Goal: Task Accomplishment & Management: Manage account settings

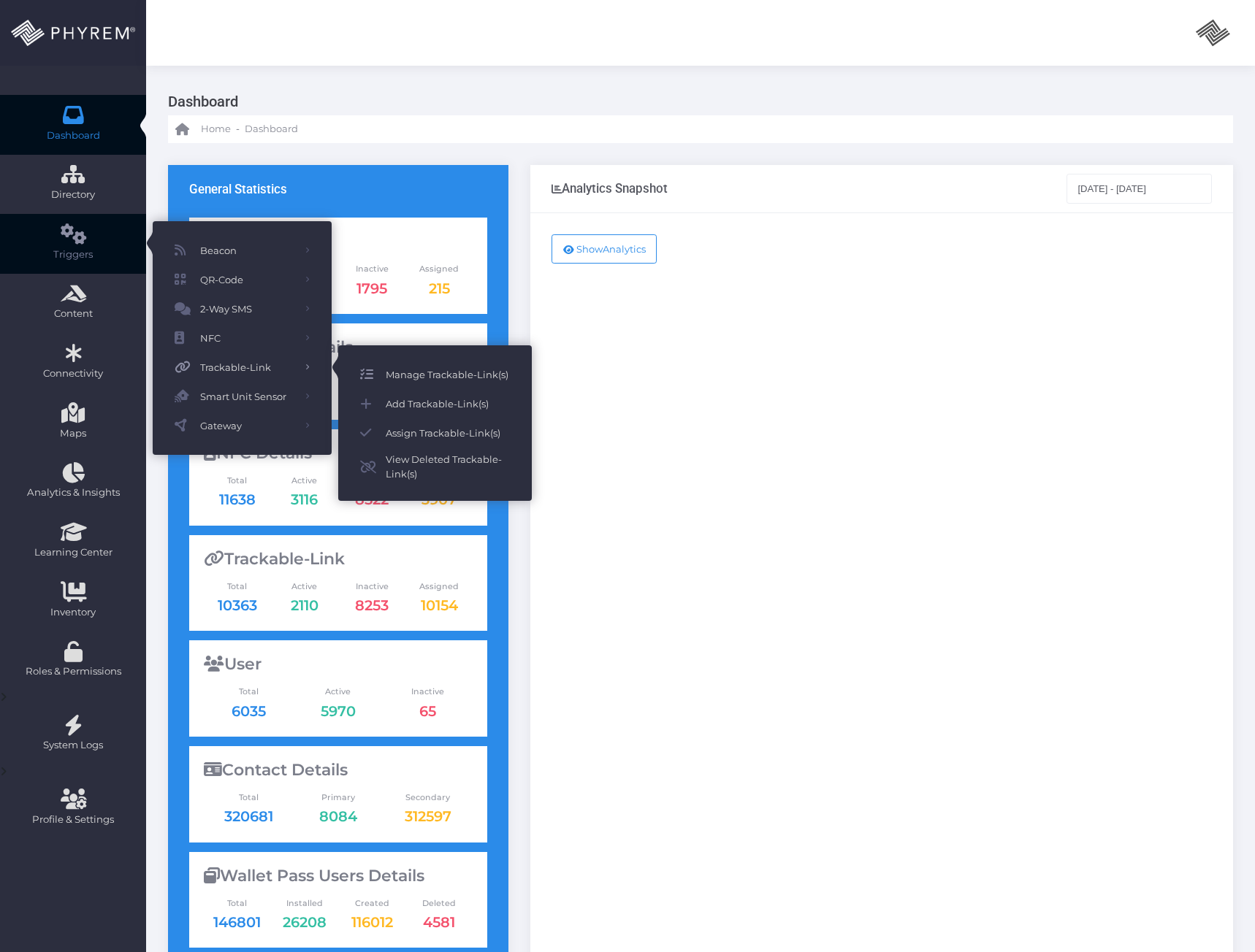
click at [406, 380] on span "Manage Trackable-Link(s)" at bounding box center [447, 374] width 124 height 19
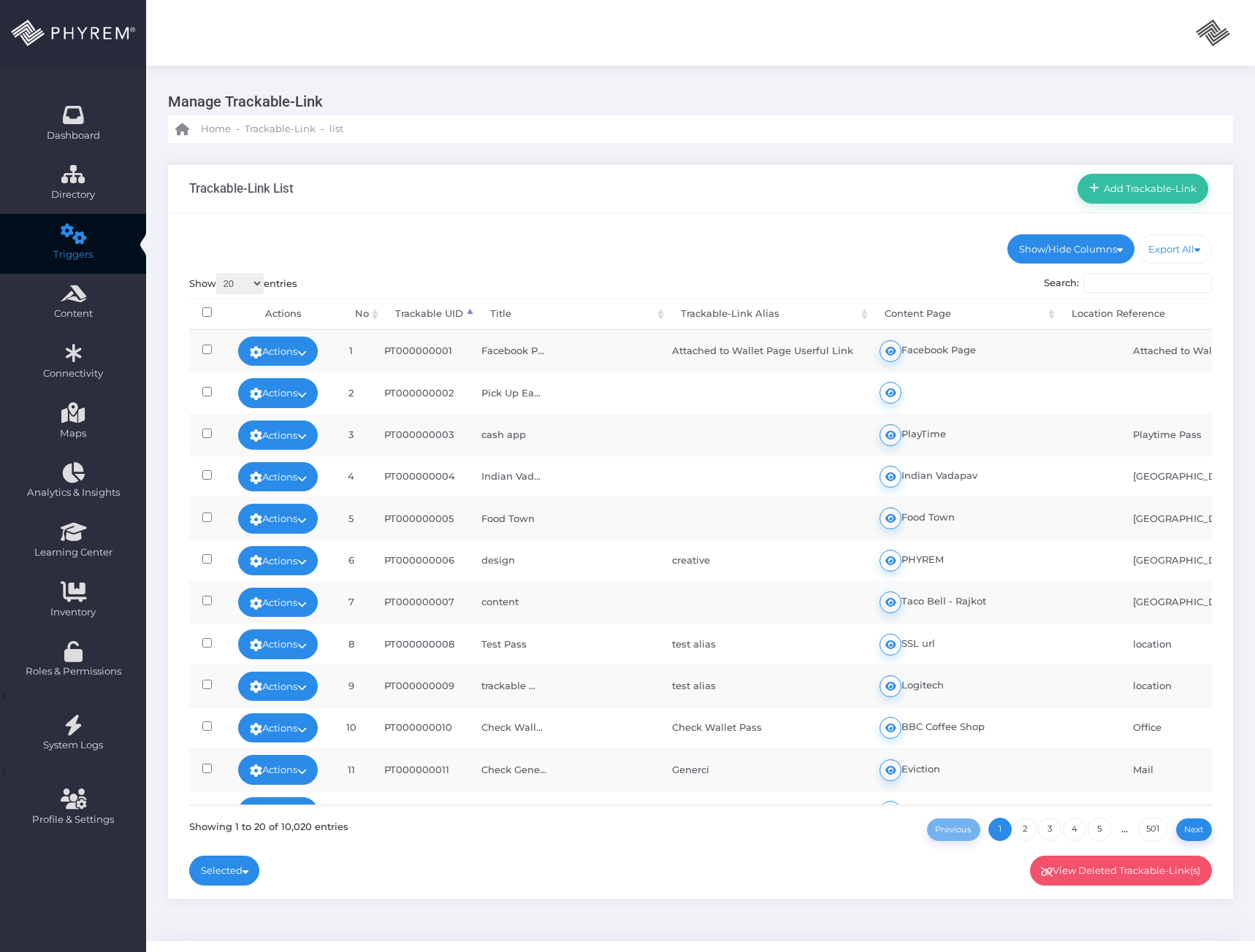
click at [1120, 282] on input "Search:" at bounding box center [1148, 283] width 129 height 20
paste input "[URL][PERSON_NAME][DOMAIN_NAME]"
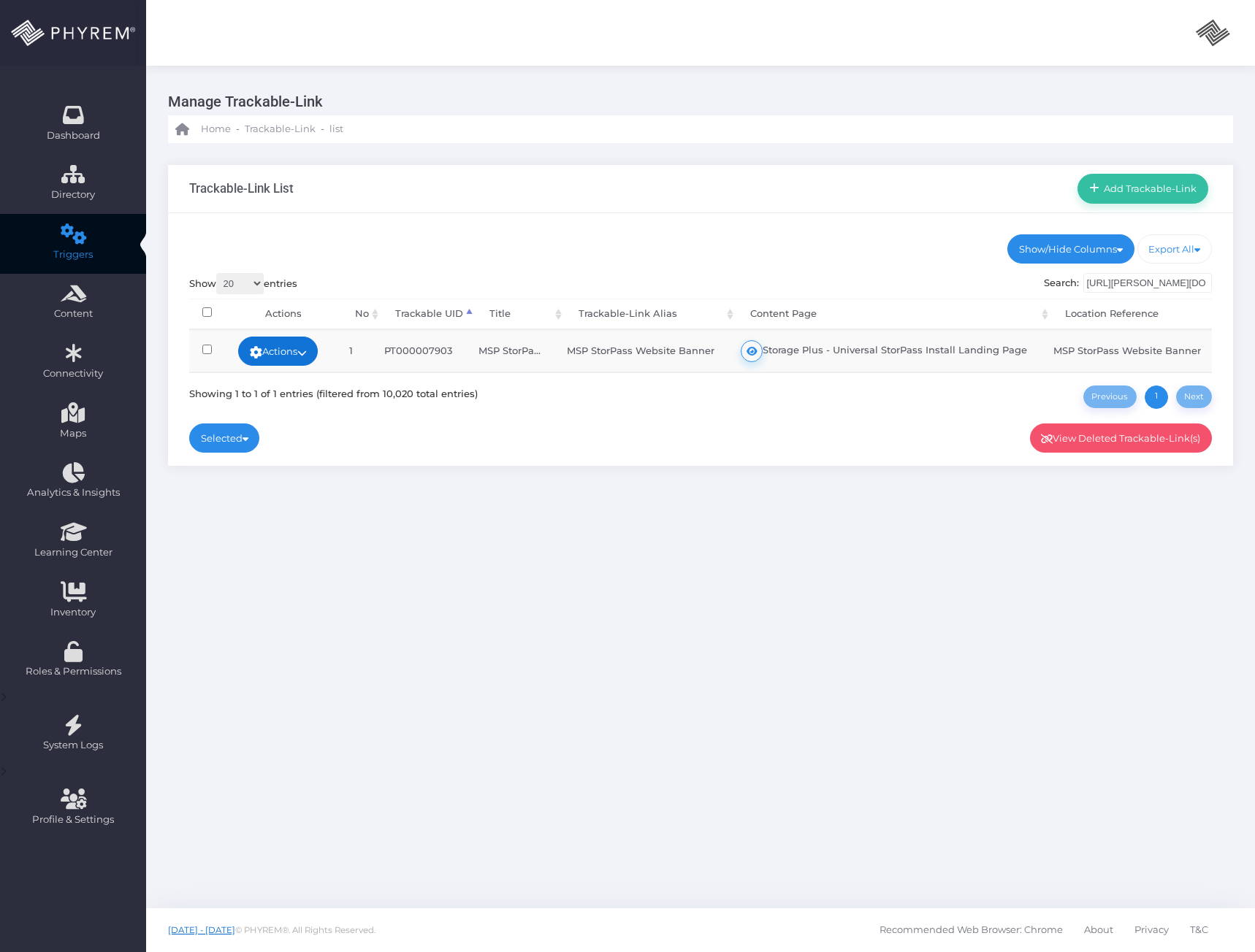
type input "https://phyl.ink/TdY9qpi3"
click at [299, 353] on link "Actions" at bounding box center [279, 351] width 80 height 30
click at [262, 409] on link "Activate" at bounding box center [272, 407] width 105 height 28
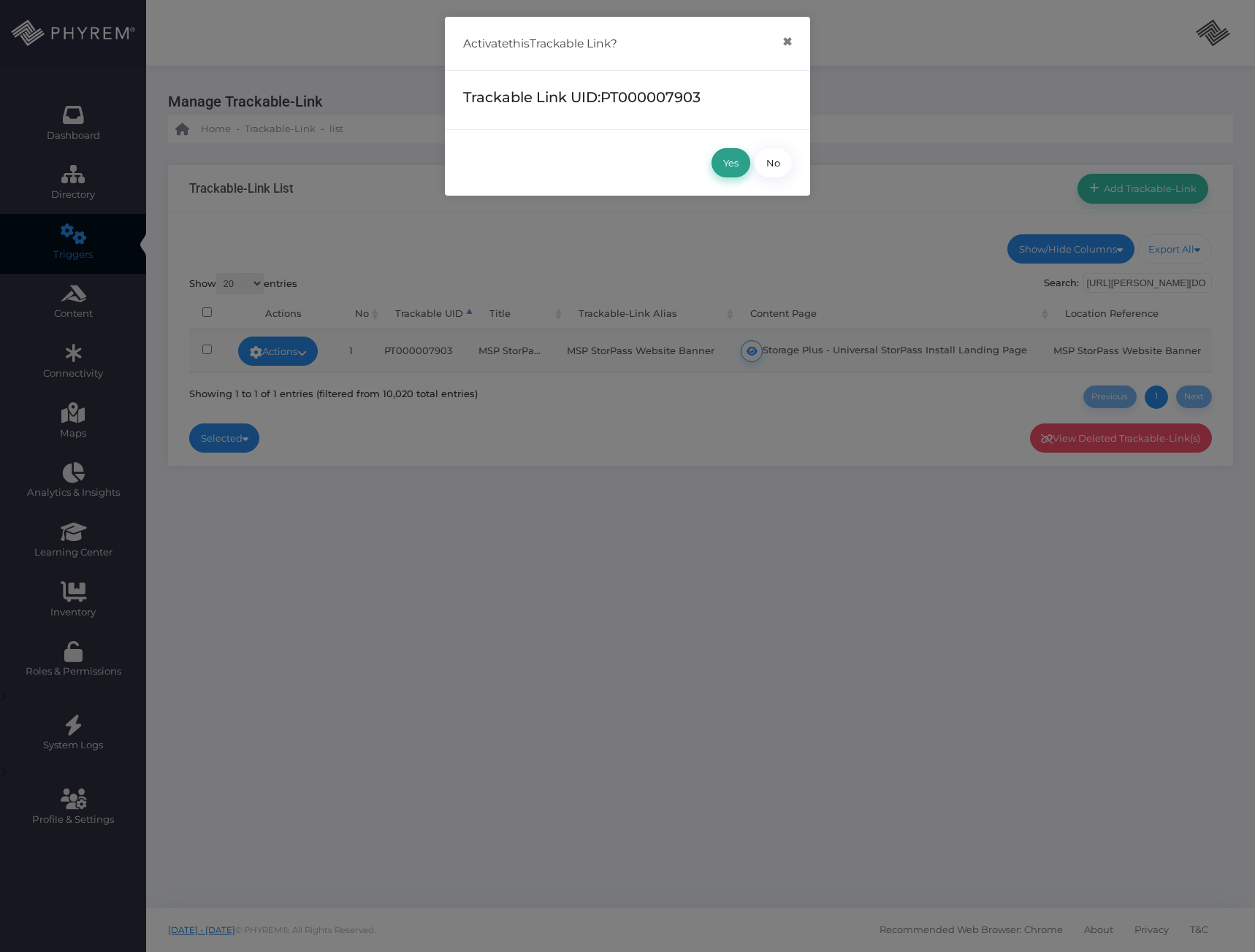
click at [730, 160] on button "Yes" at bounding box center [730, 163] width 39 height 30
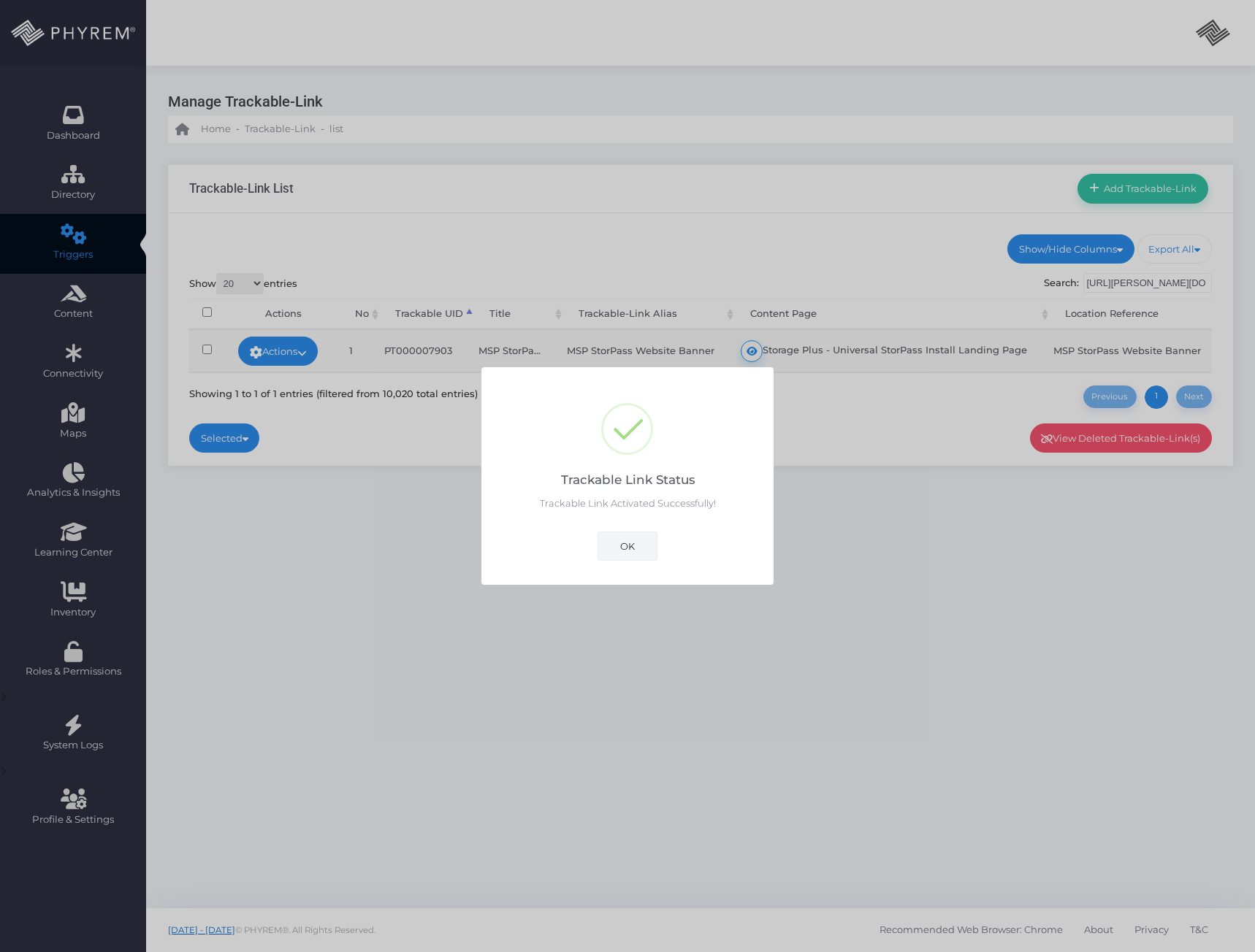
click at [631, 551] on button "OK" at bounding box center [627, 546] width 60 height 30
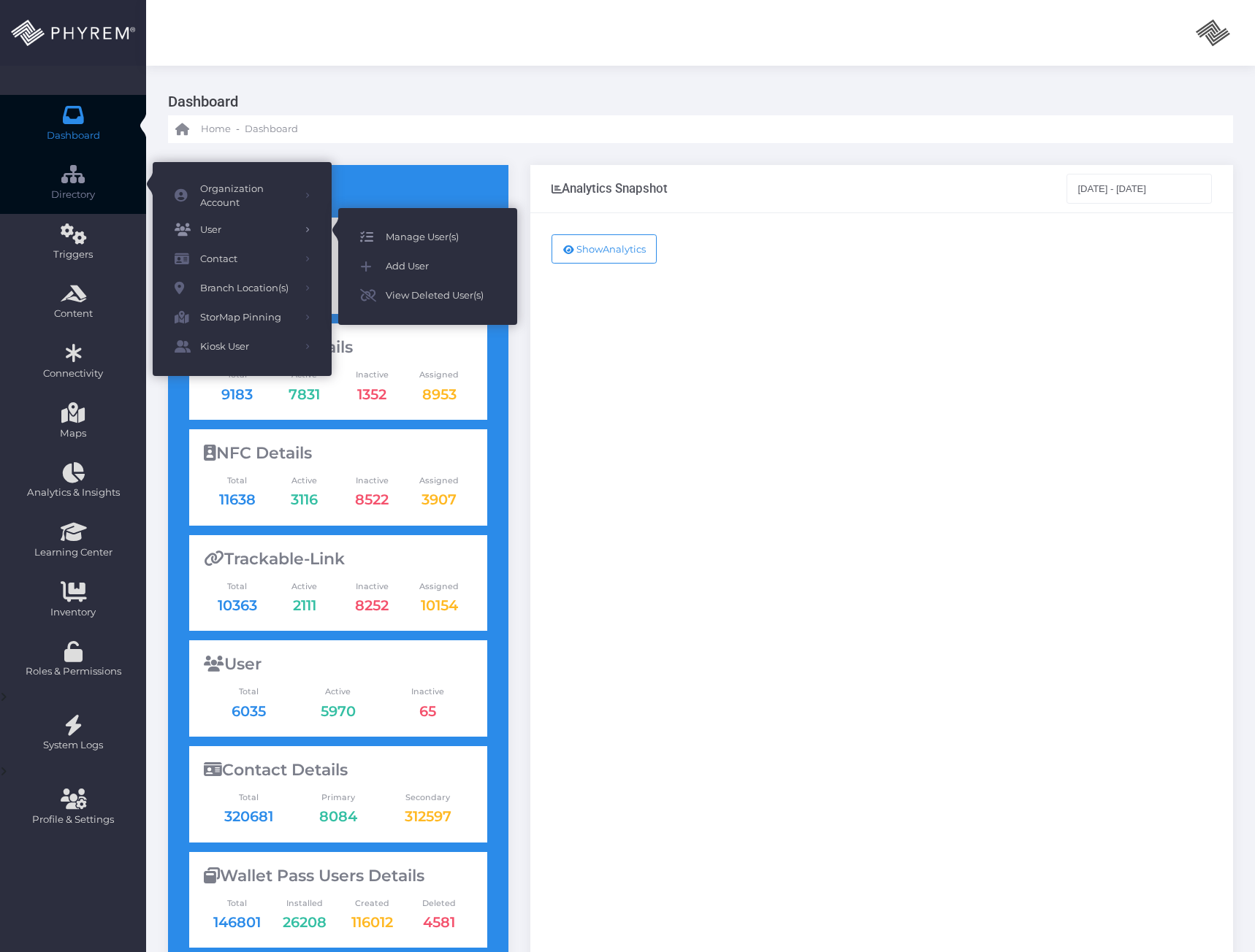
click at [397, 235] on span "Manage User(s)" at bounding box center [440, 237] width 110 height 19
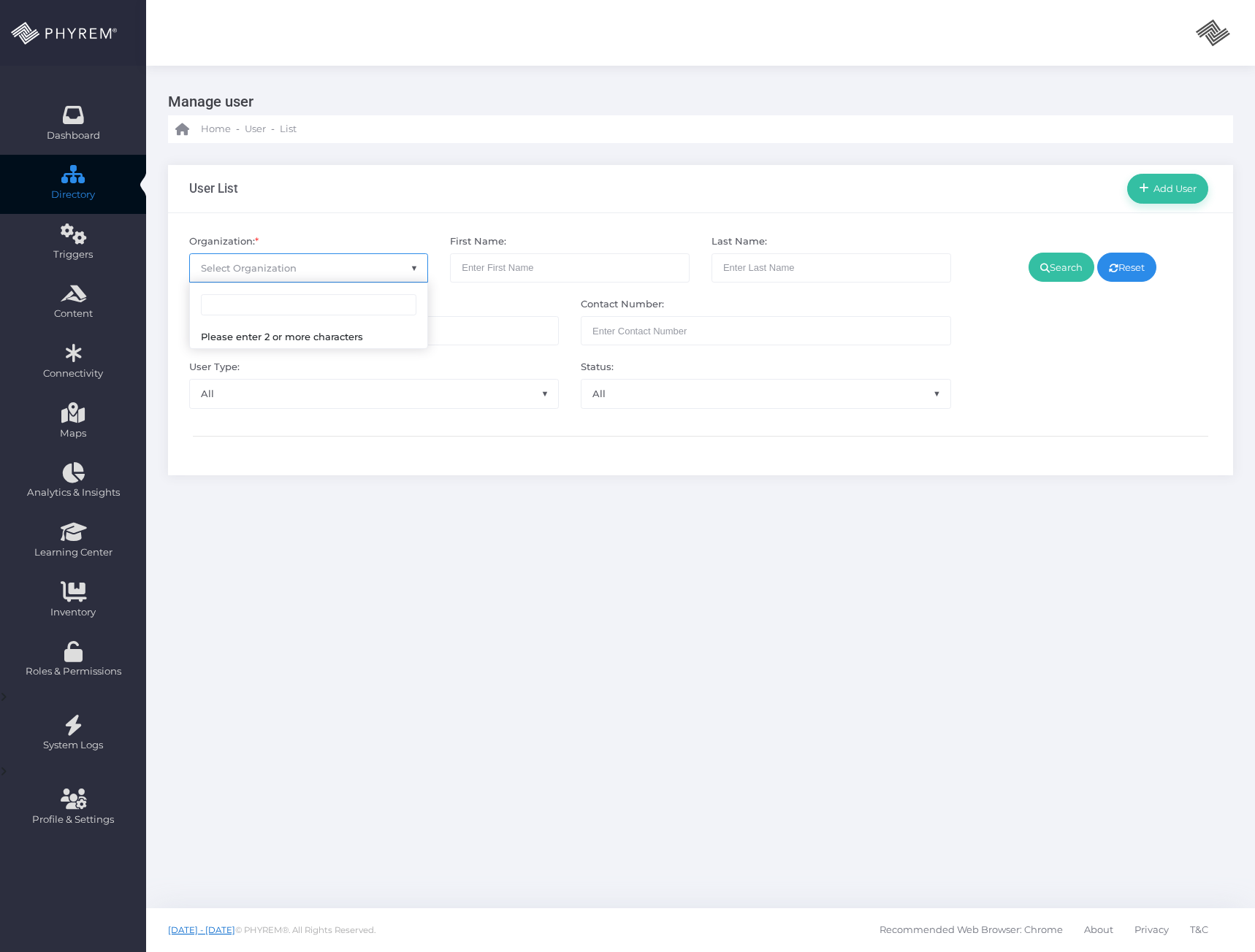
click at [279, 271] on span "Select Organization" at bounding box center [248, 267] width 95 height 11
type input "storsuite"
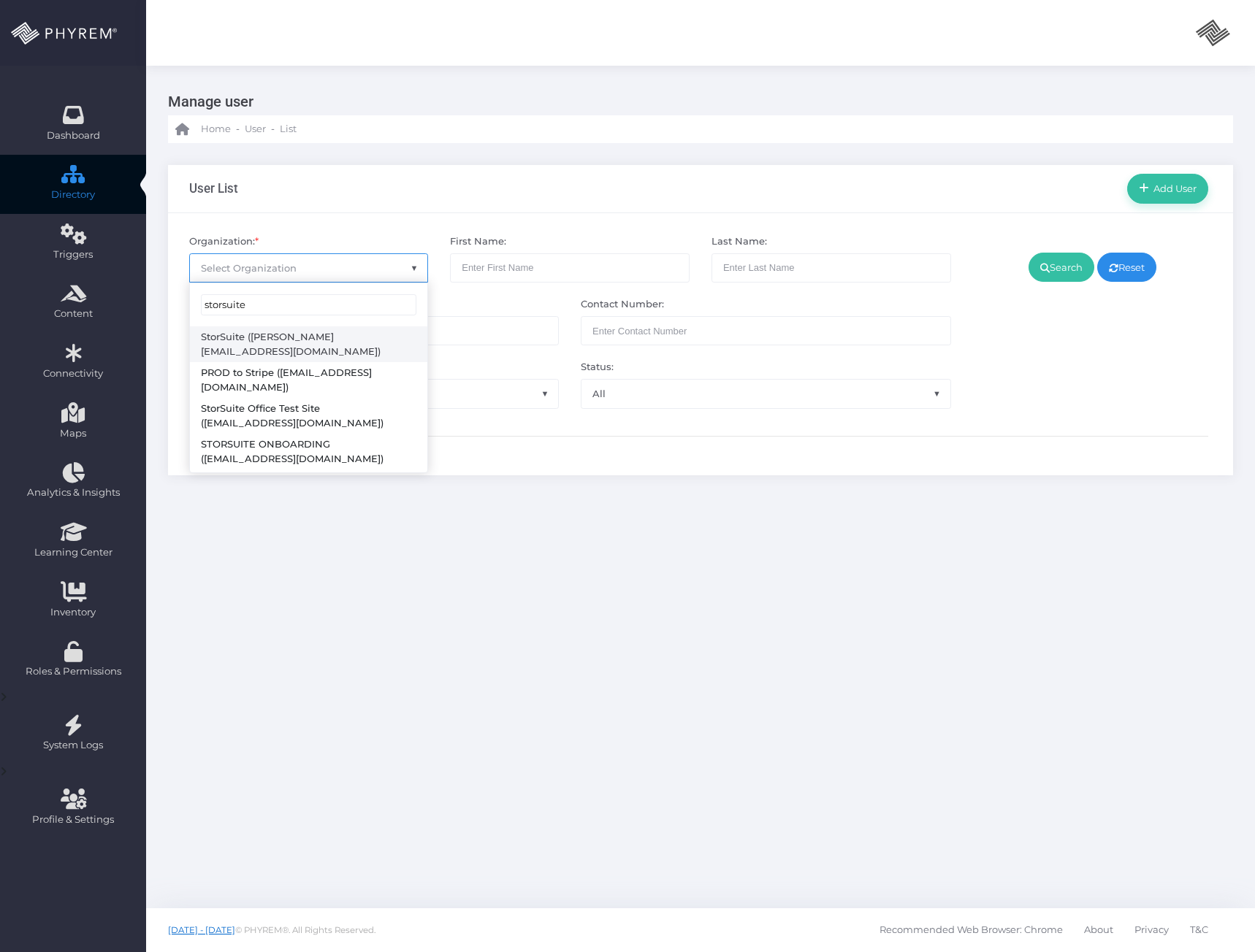
click at [269, 313] on input "storsuite" at bounding box center [309, 305] width 216 height 22
type input "m"
type input "pinnacle"
select select "4799"
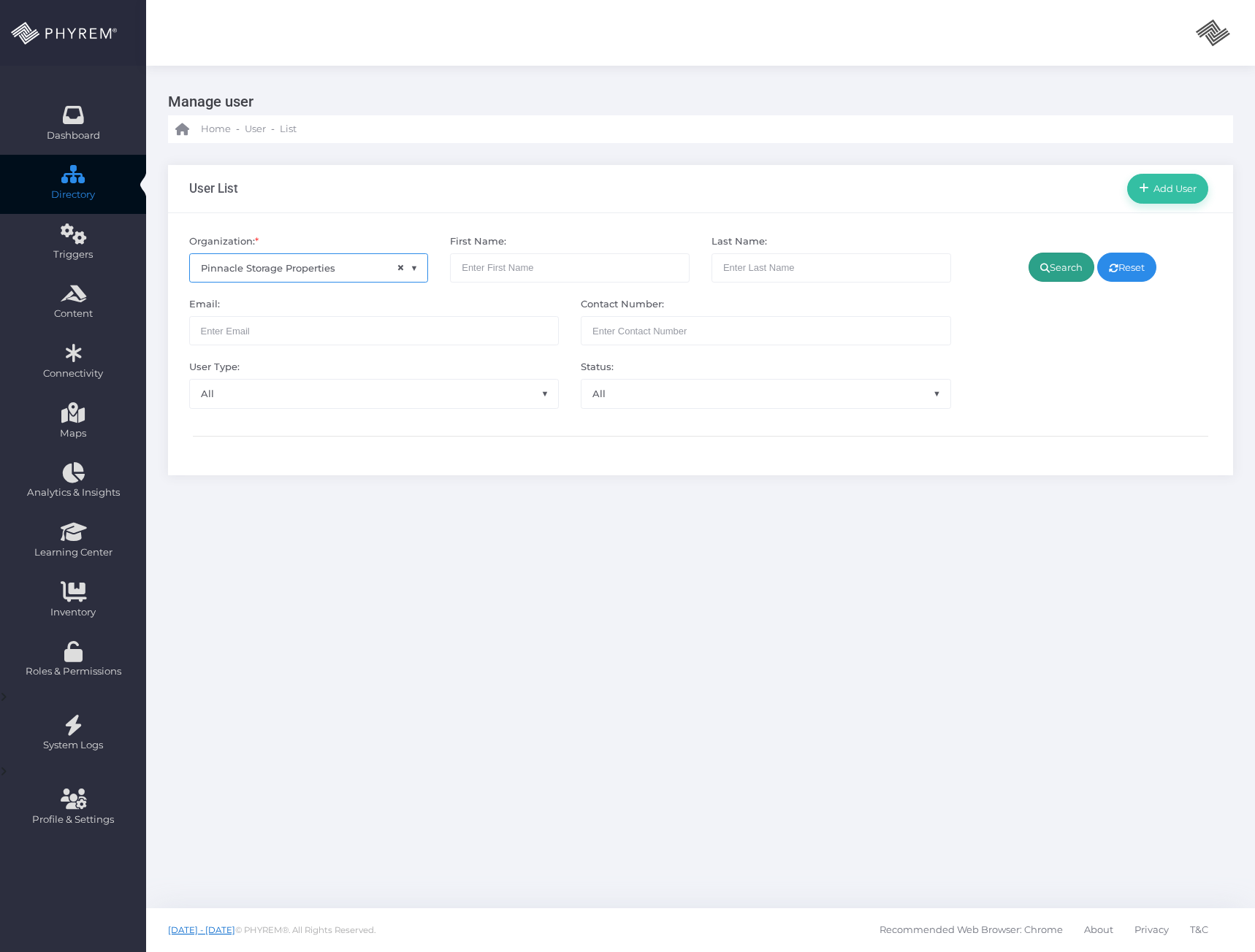
click at [1069, 271] on link "Search" at bounding box center [1061, 267] width 66 height 30
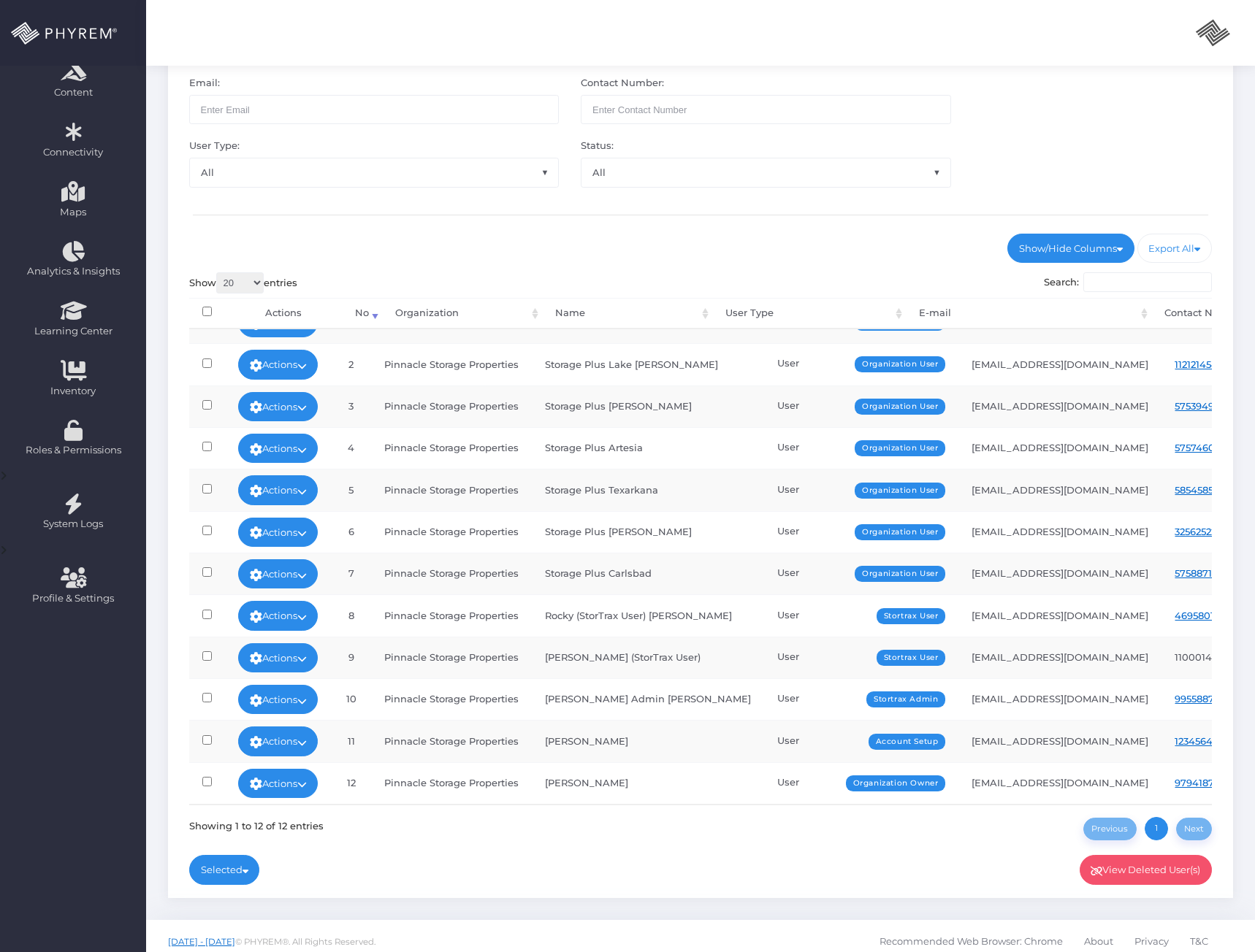
scroll to position [233, 0]
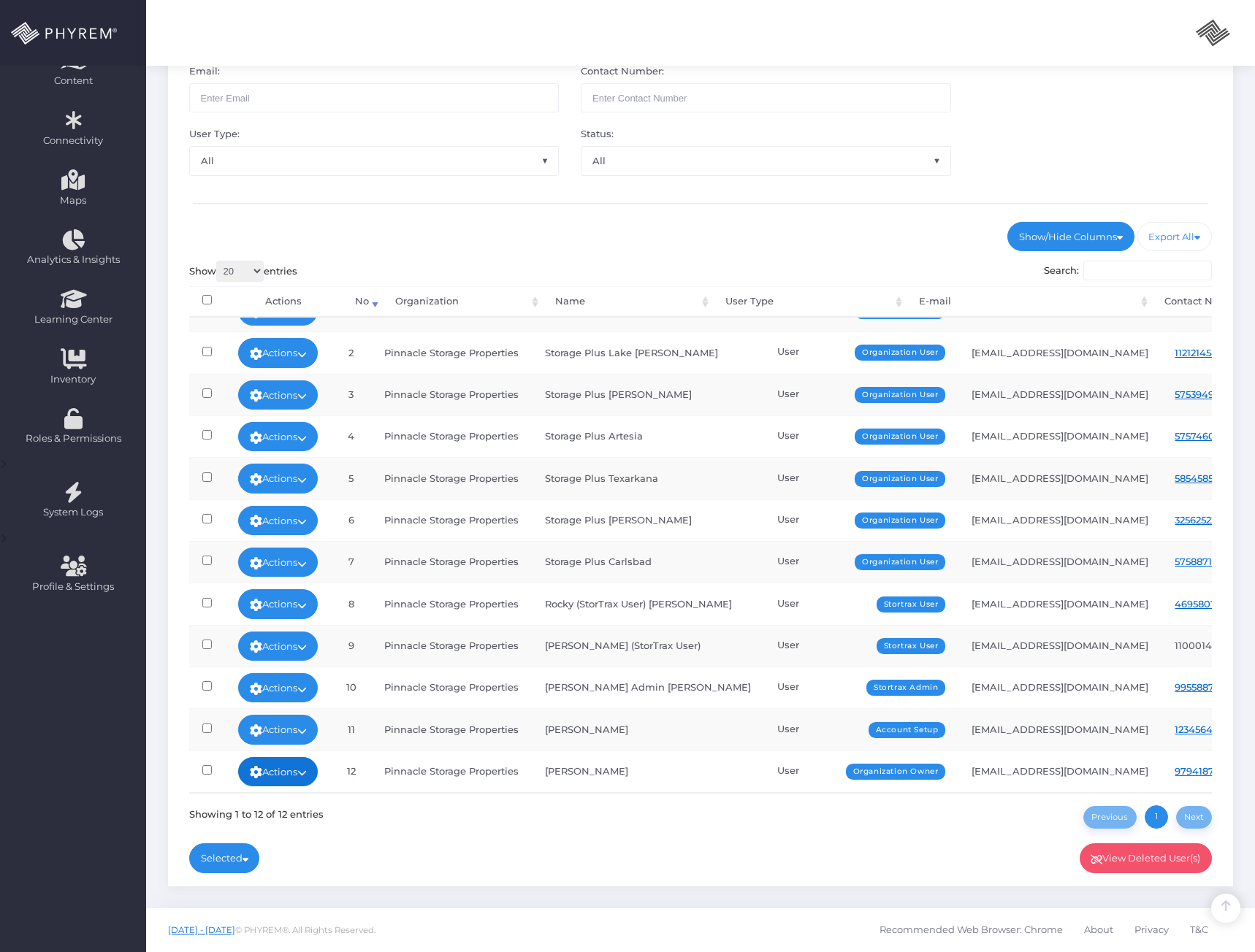
click at [290, 765] on link "Actions" at bounding box center [279, 772] width 80 height 30
click at [281, 727] on link "Sign In" at bounding box center [280, 728] width 95 height 28
